Goal: Task Accomplishment & Management: Manage account settings

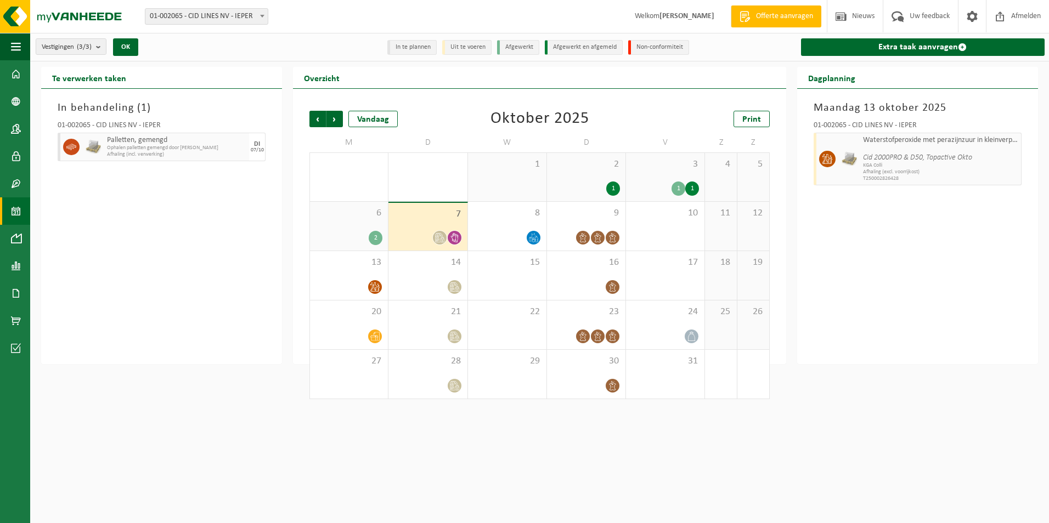
click at [541, 231] on div "8" at bounding box center [507, 226] width 78 height 49
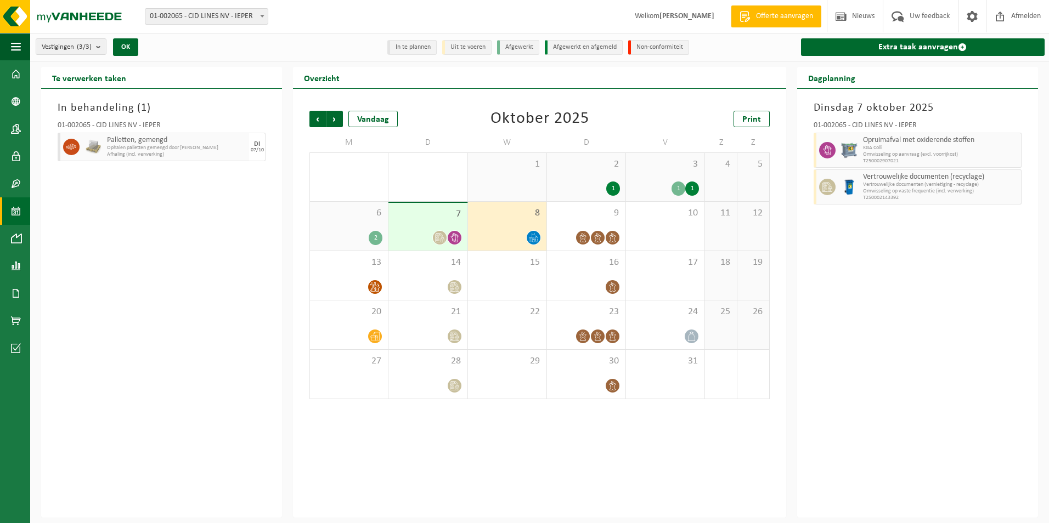
click at [583, 235] on icon at bounding box center [582, 237] width 9 height 9
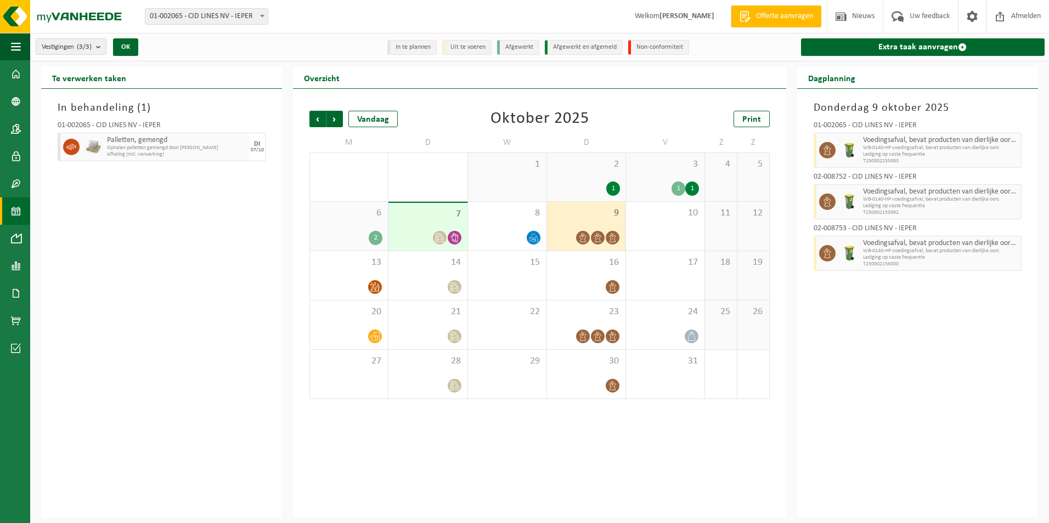
click at [598, 276] on div "16" at bounding box center [586, 275] width 78 height 49
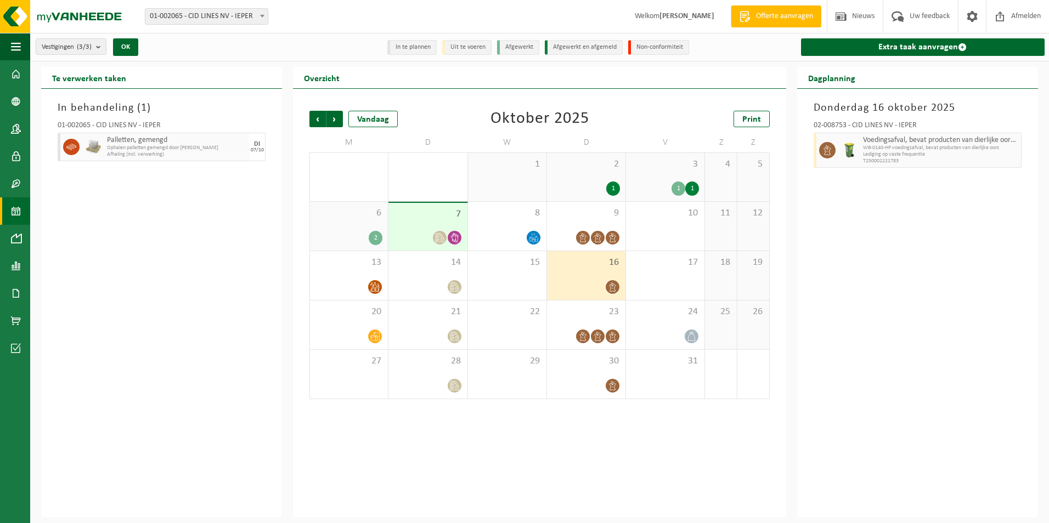
click at [589, 223] on div "9" at bounding box center [586, 226] width 78 height 49
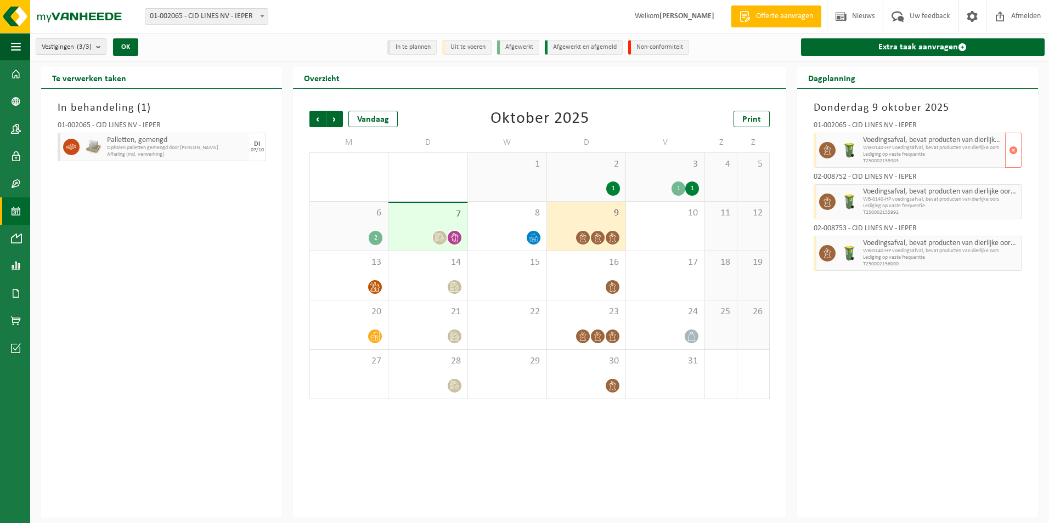
click at [1013, 149] on span "button" at bounding box center [1013, 150] width 9 height 22
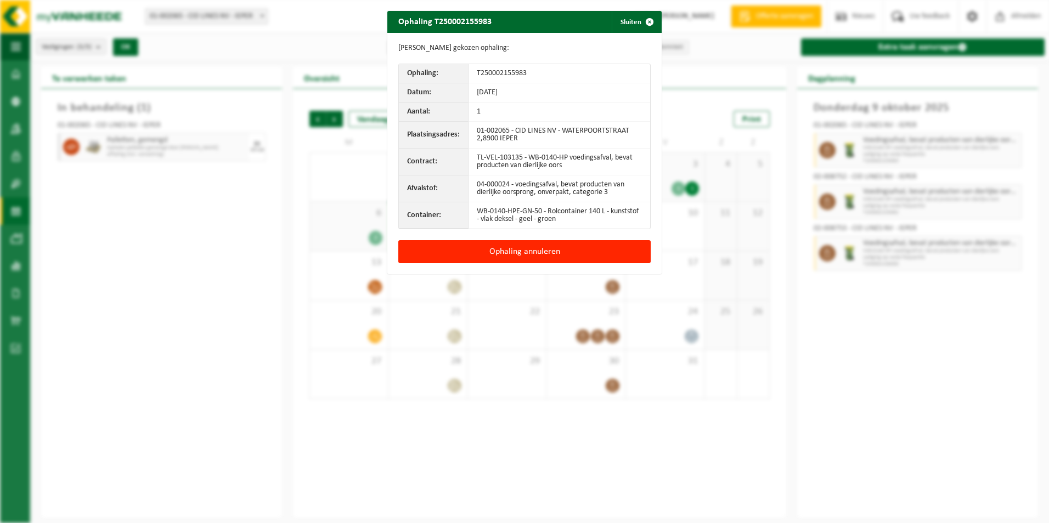
click at [596, 251] on button "Ophaling annuleren" at bounding box center [524, 251] width 252 height 23
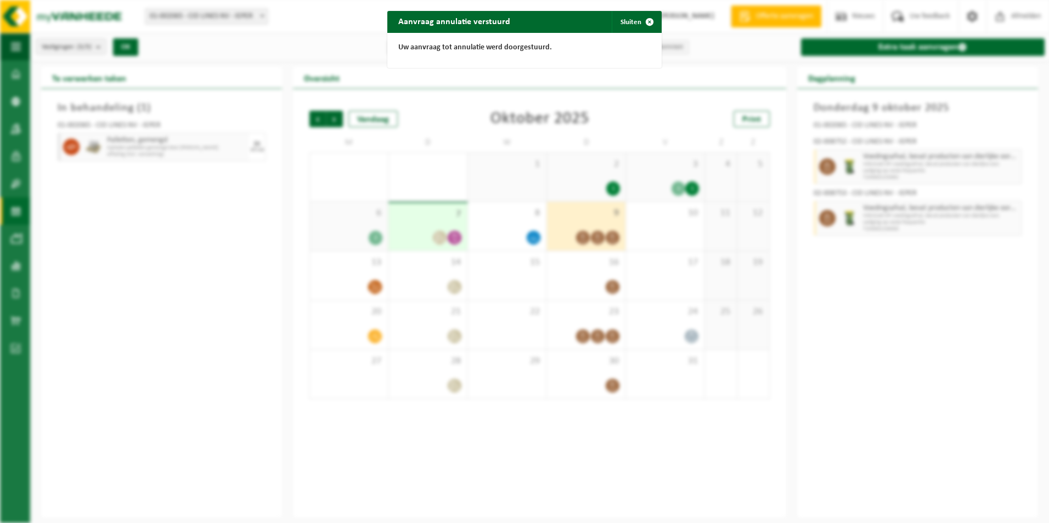
click at [643, 22] on span "button" at bounding box center [649, 22] width 22 height 22
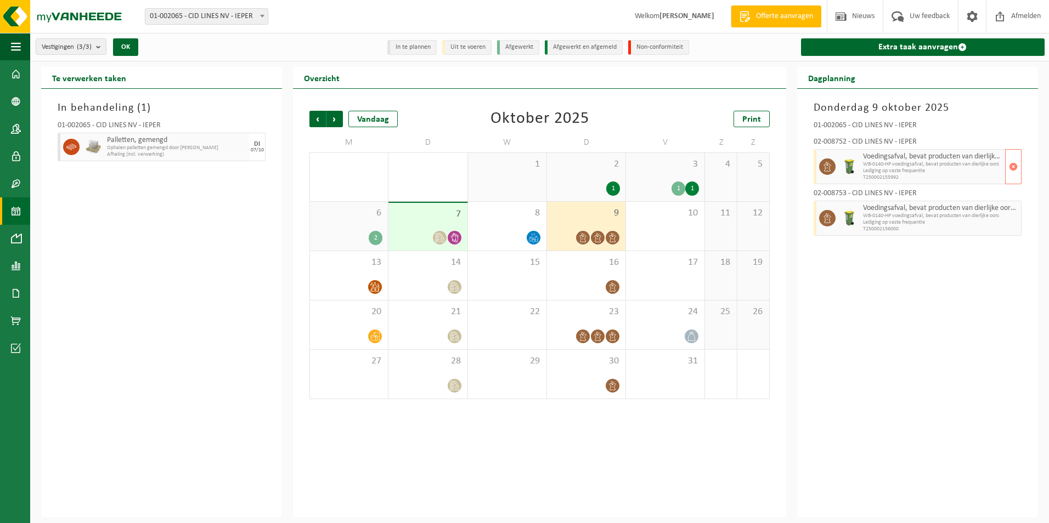
click at [1014, 163] on span "button" at bounding box center [1013, 167] width 9 height 22
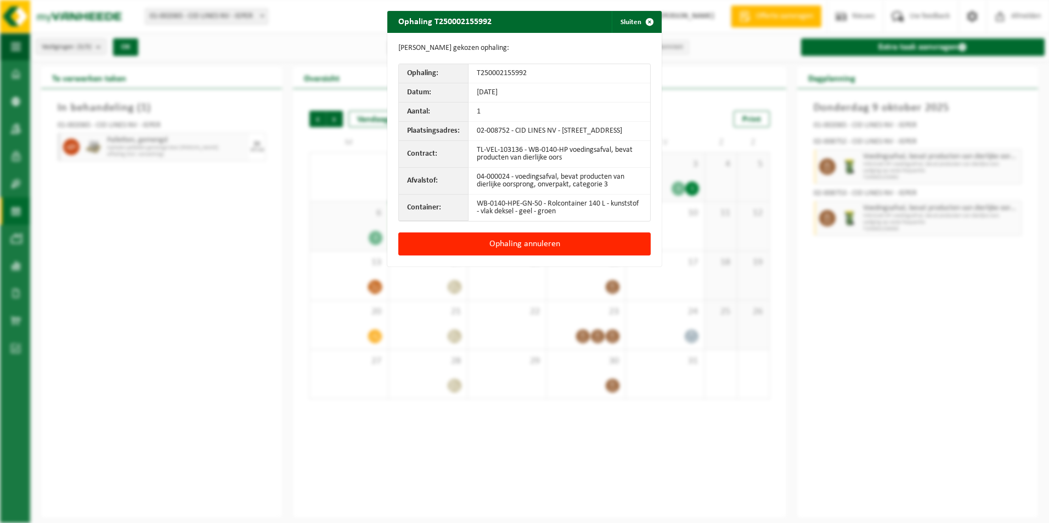
click at [616, 238] on button "Ophaling annuleren" at bounding box center [524, 244] width 252 height 23
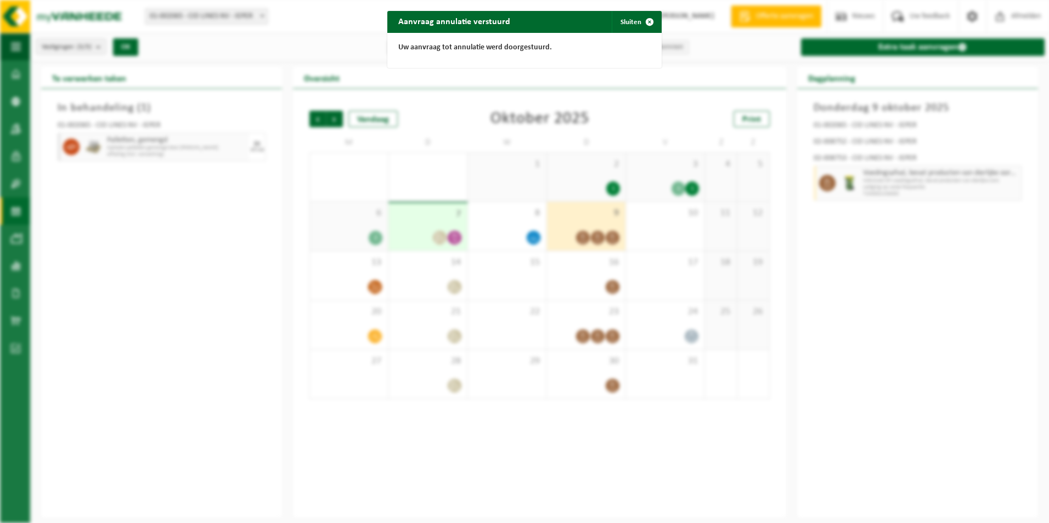
click at [594, 346] on div "Aanvraag annulatie verstuurd Sluiten Uw aanvraag tot annulatie werd doorgestuur…" at bounding box center [524, 261] width 1049 height 523
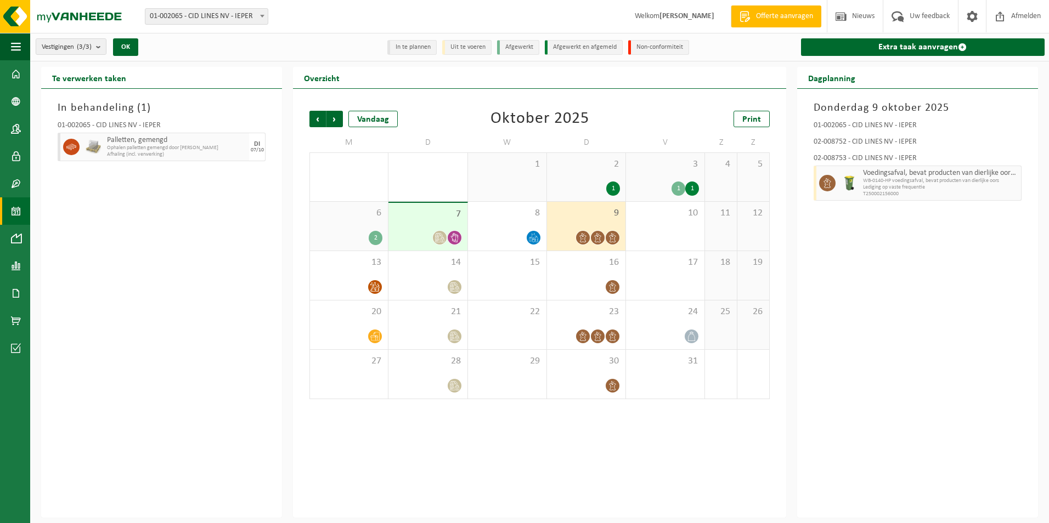
click at [593, 344] on div "23" at bounding box center [586, 325] width 78 height 49
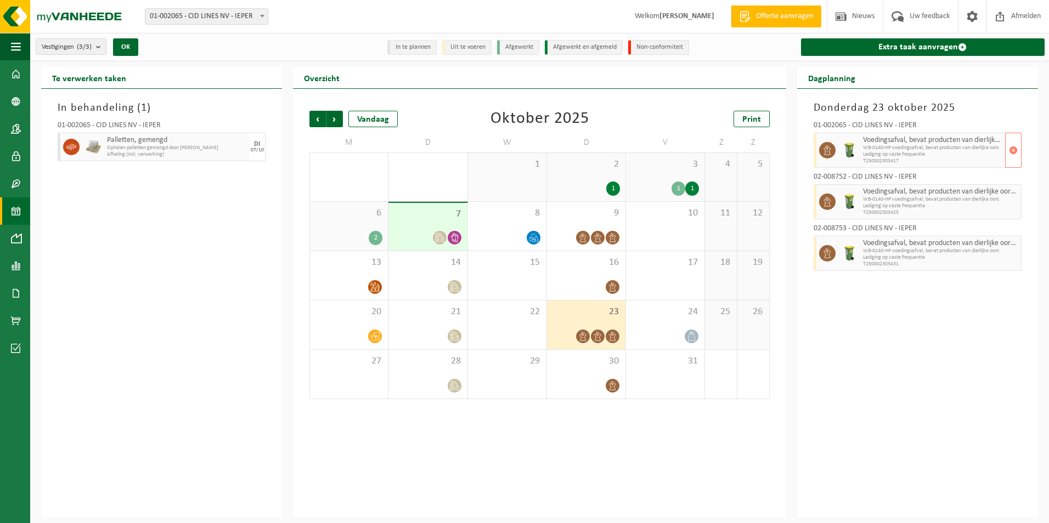
click at [1014, 148] on span "button" at bounding box center [1013, 150] width 9 height 22
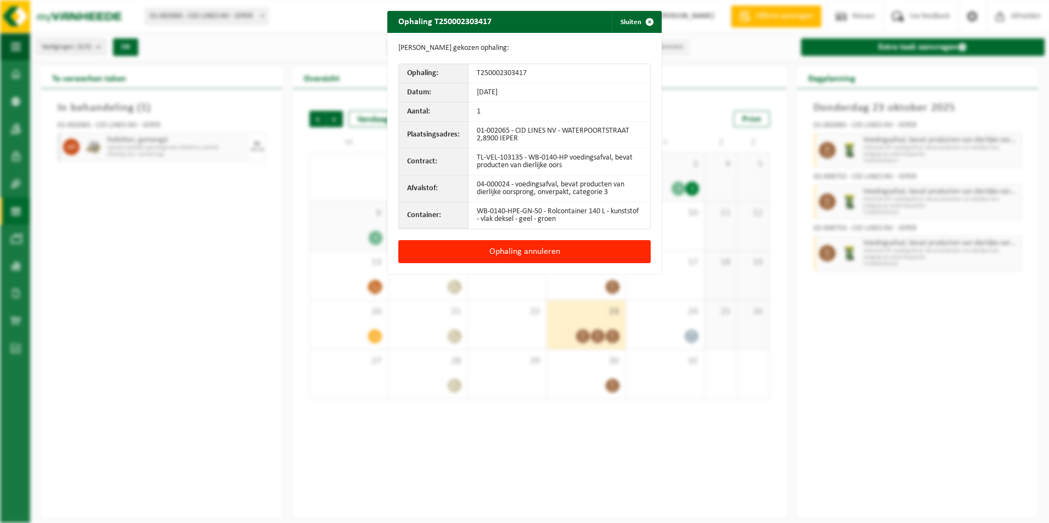
click at [537, 255] on button "Ophaling annuleren" at bounding box center [524, 251] width 252 height 23
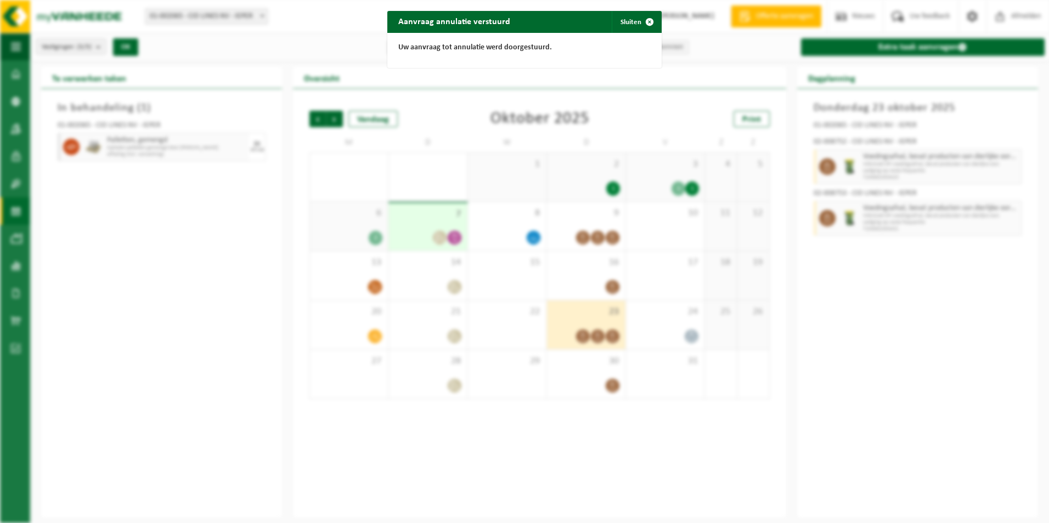
click at [586, 281] on div "Aanvraag annulatie verstuurd Sluiten Uw aanvraag tot annulatie werd doorgestuur…" at bounding box center [524, 261] width 1049 height 523
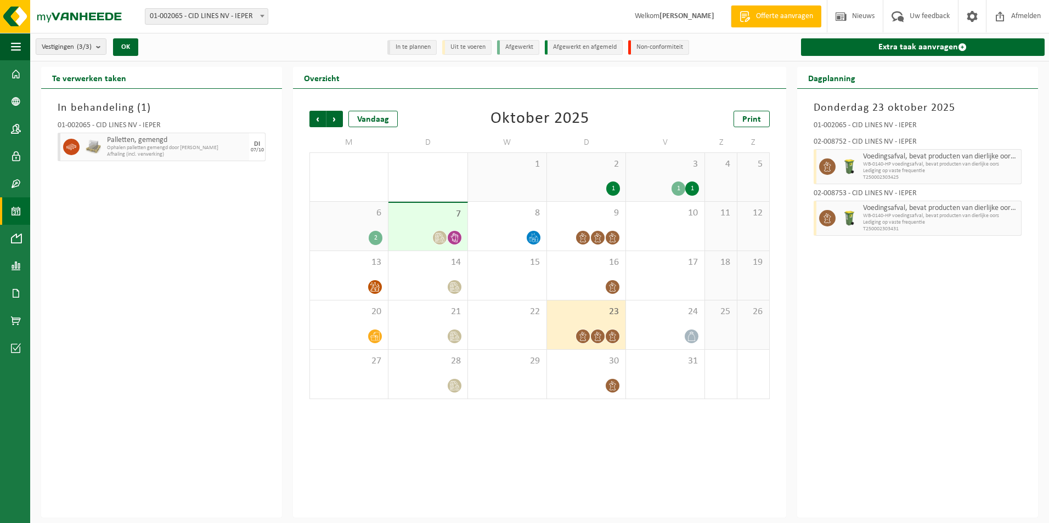
click at [587, 281] on div at bounding box center [585, 287] width 67 height 15
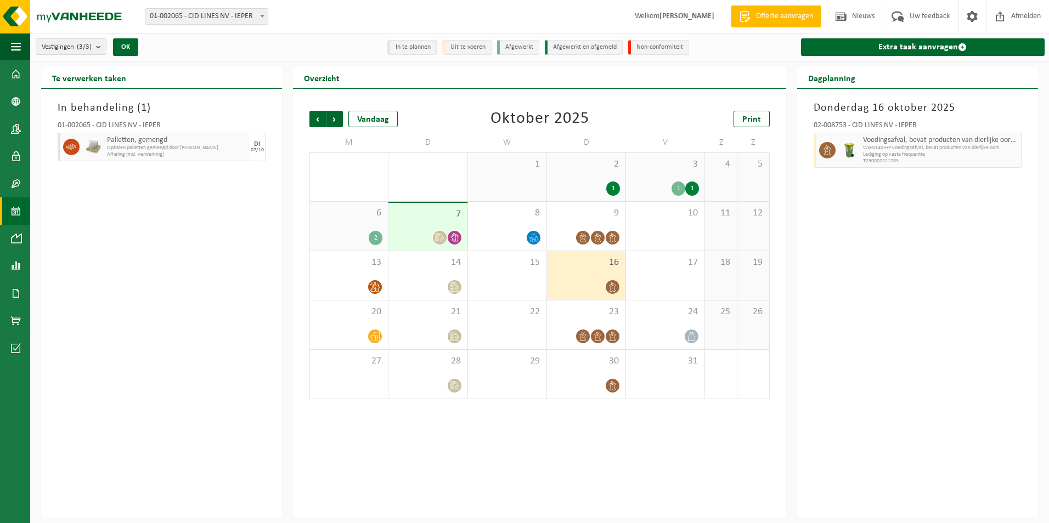
click at [586, 336] on icon at bounding box center [582, 336] width 9 height 9
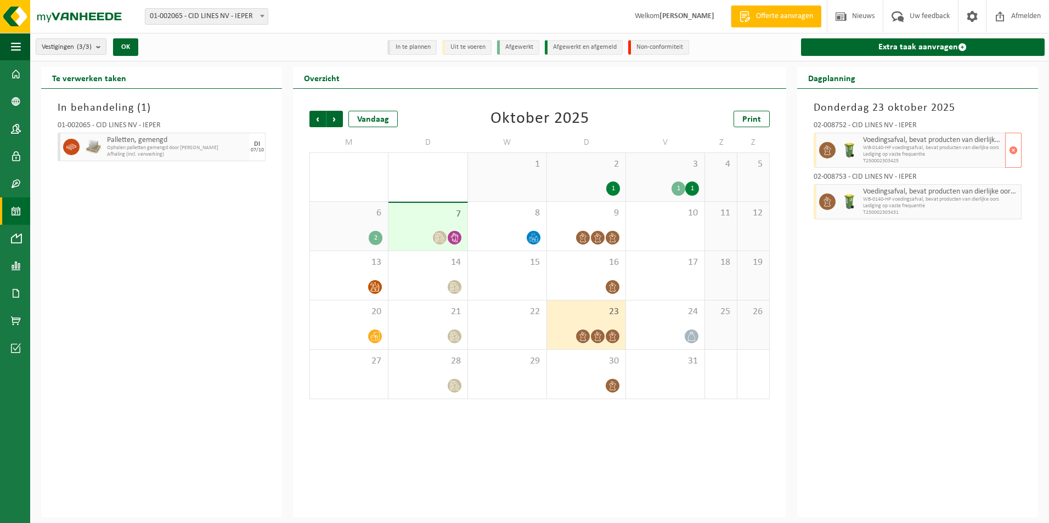
click at [1012, 145] on span "button" at bounding box center [1013, 150] width 9 height 22
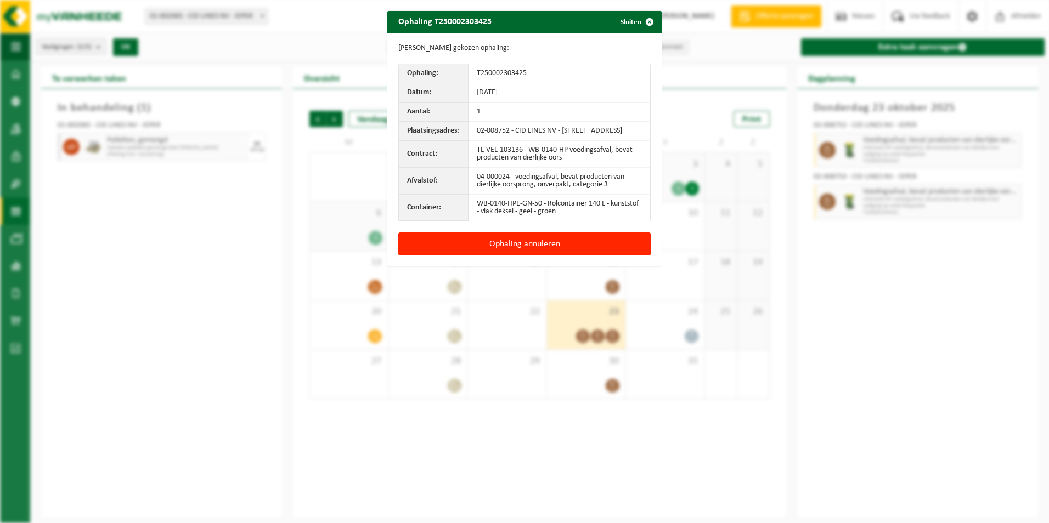
click at [561, 233] on button "Ophaling annuleren" at bounding box center [524, 244] width 252 height 23
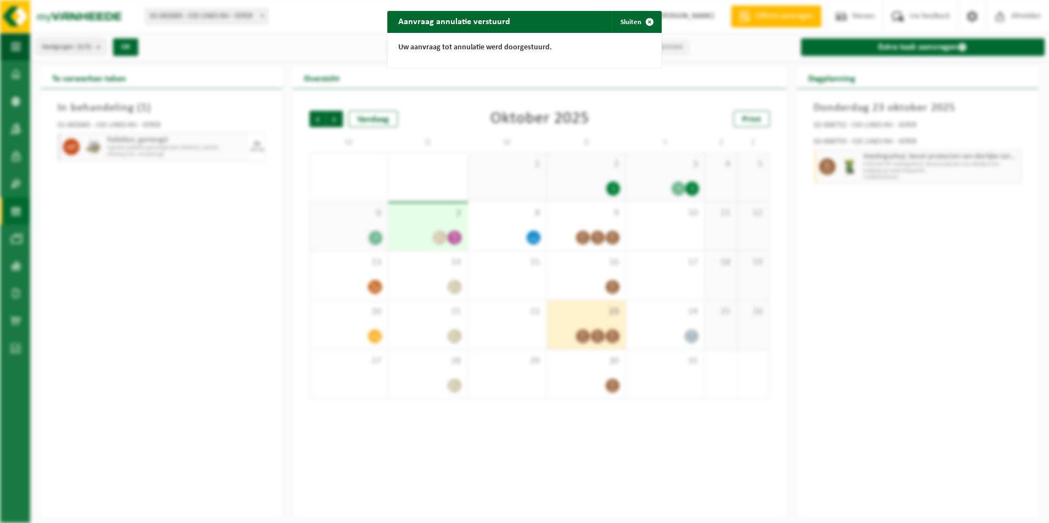
click at [645, 19] on span "button" at bounding box center [649, 22] width 22 height 22
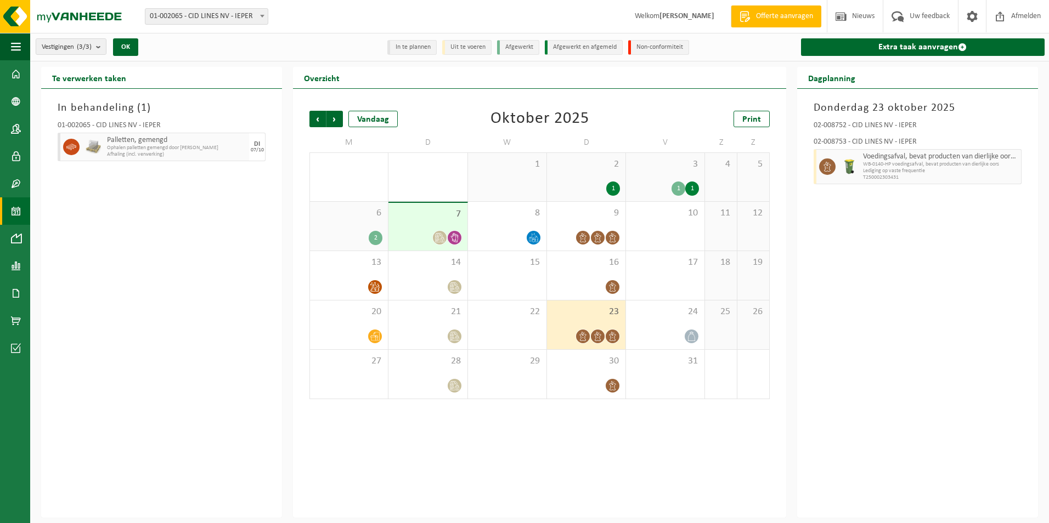
click at [315, 123] on span "Vorige" at bounding box center [317, 119] width 16 height 16
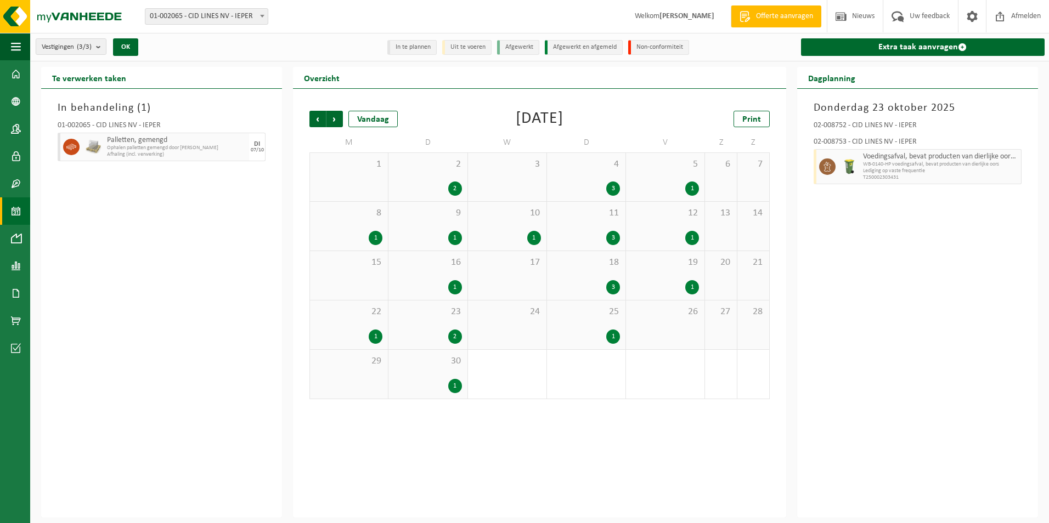
click at [337, 122] on span "Volgende" at bounding box center [334, 119] width 16 height 16
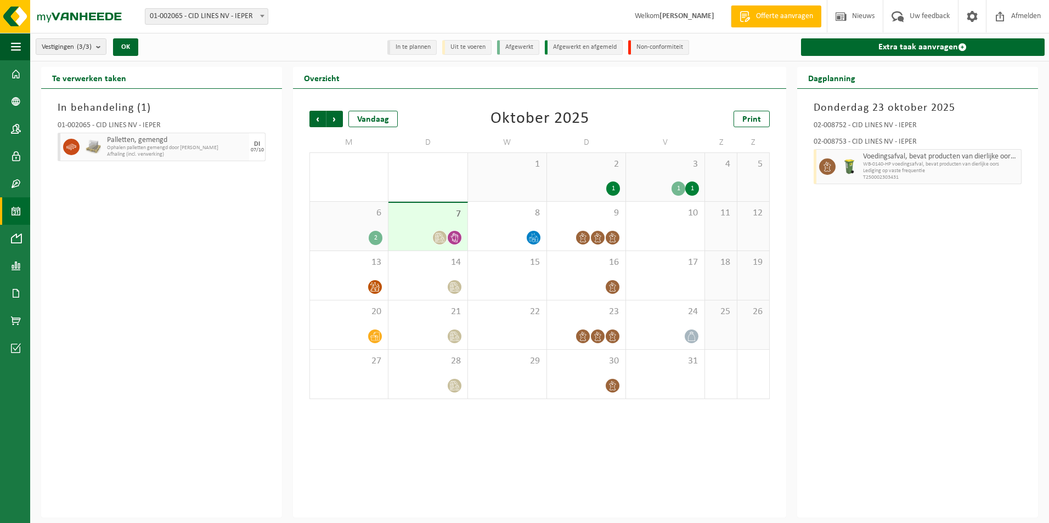
click at [420, 233] on div at bounding box center [427, 237] width 67 height 15
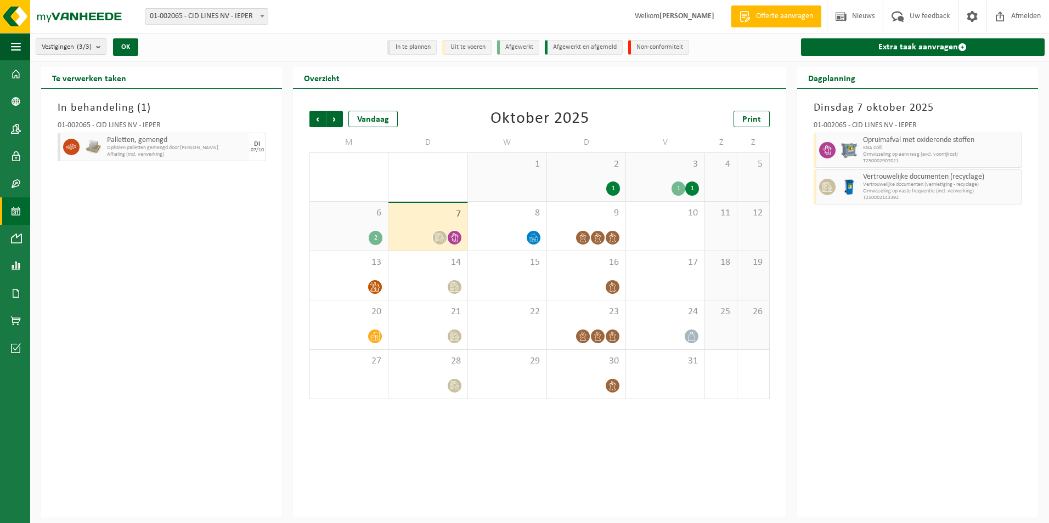
click at [428, 290] on div at bounding box center [427, 287] width 67 height 15
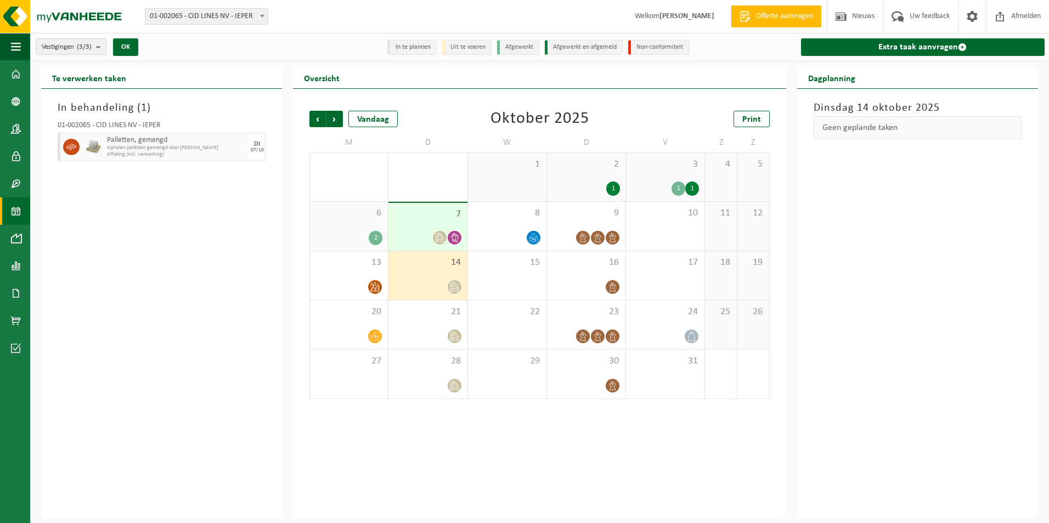
click at [428, 321] on div "21" at bounding box center [427, 325] width 78 height 49
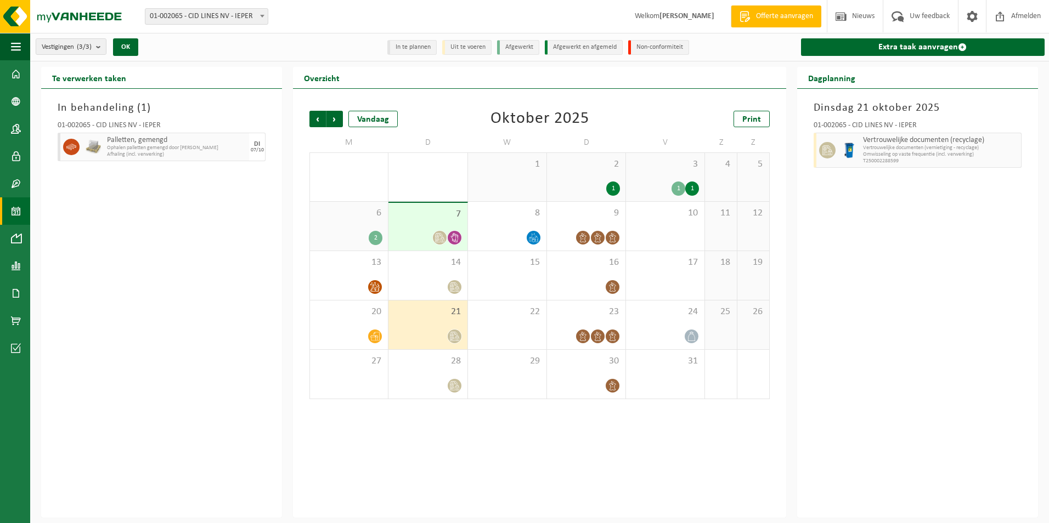
click at [454, 365] on span "28" at bounding box center [427, 361] width 67 height 12
